Goal: Find specific page/section: Find specific page/section

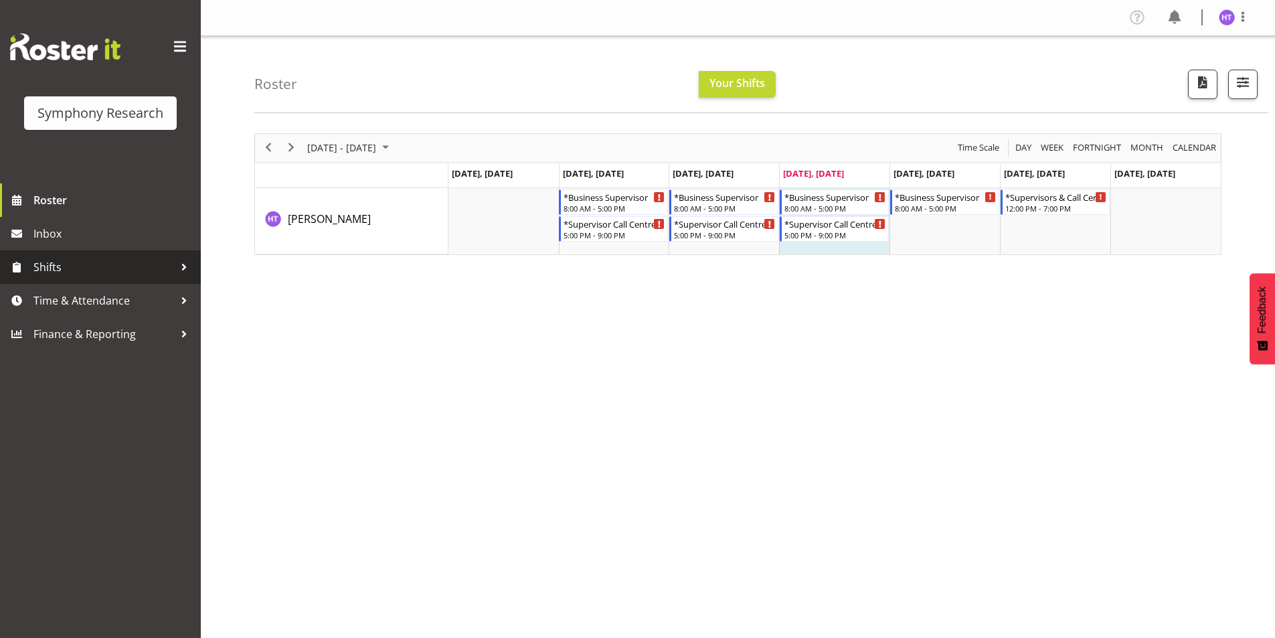
click at [92, 271] on span "Shifts" at bounding box center [103, 267] width 141 height 20
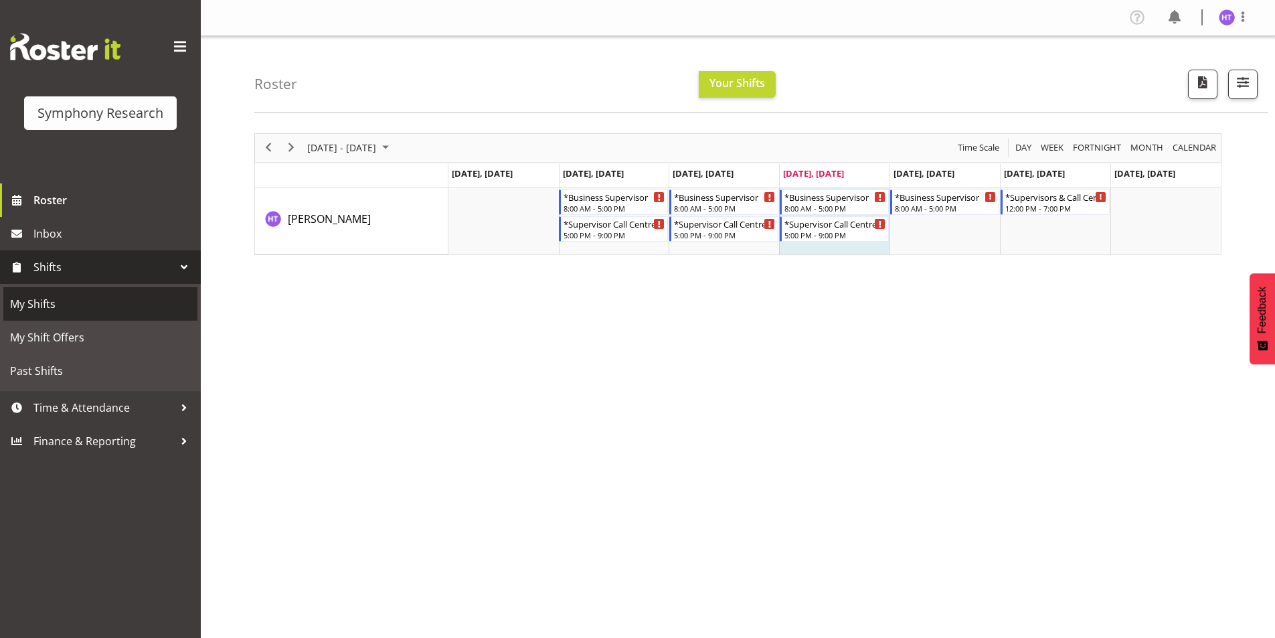
click at [76, 312] on span "My Shifts" at bounding box center [100, 304] width 181 height 20
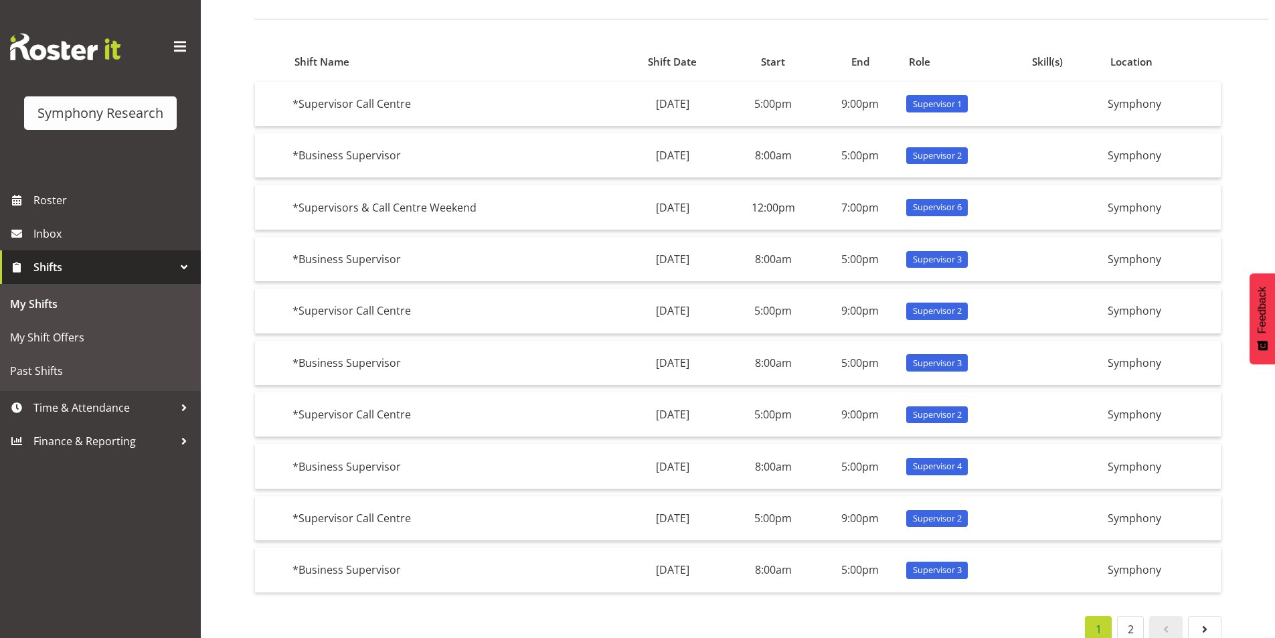
scroll to position [118, 0]
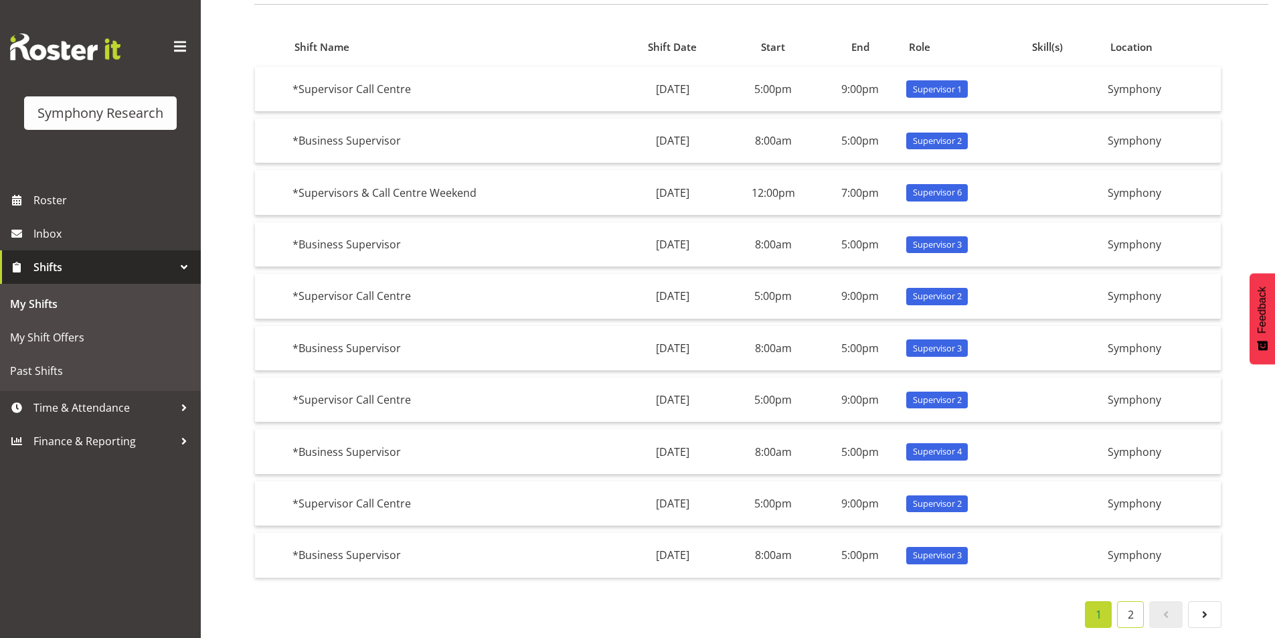
click at [1138, 614] on link "2" at bounding box center [1130, 614] width 27 height 27
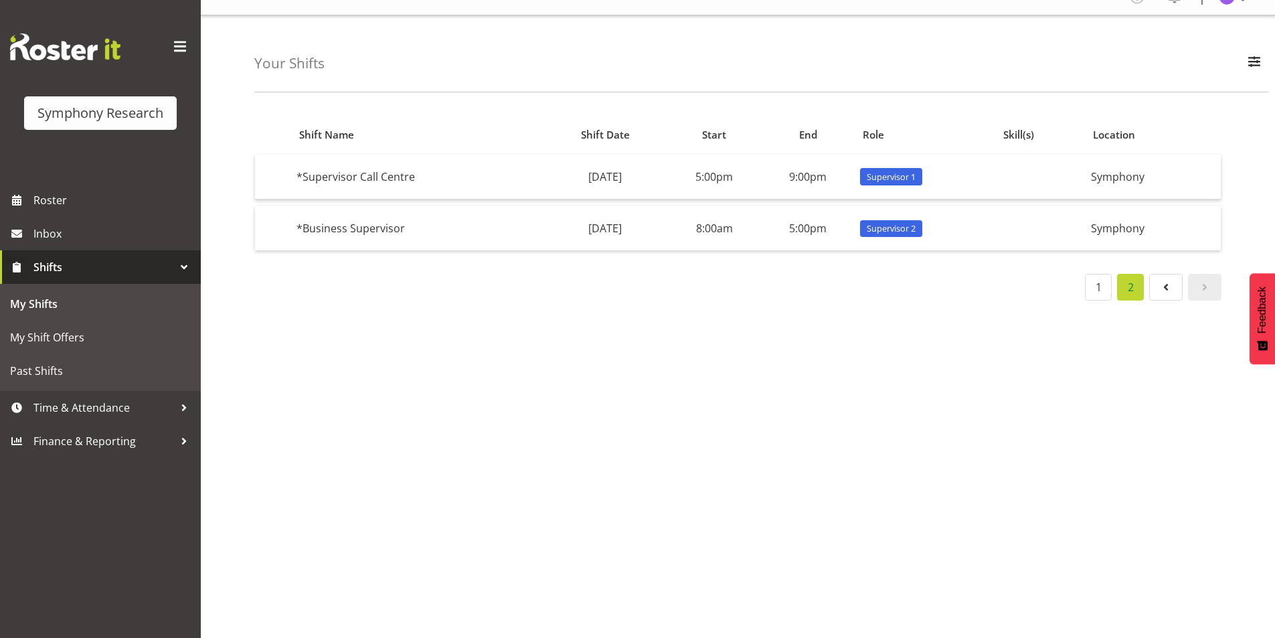
scroll to position [31, 0]
